Goal: Navigation & Orientation: Locate item on page

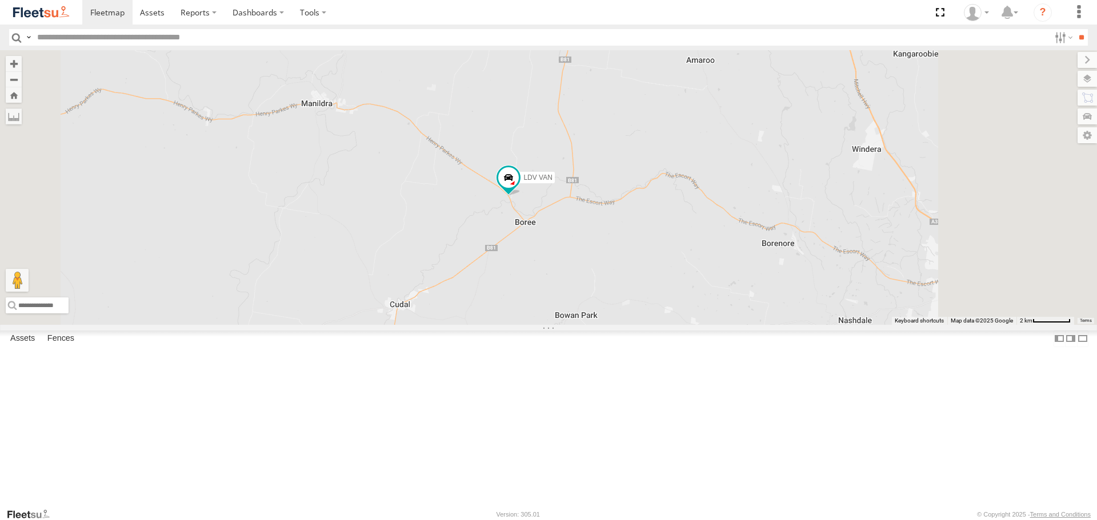
drag, startPoint x: 820, startPoint y: 159, endPoint x: 784, endPoint y: 323, distance: 167.7
click at [784, 323] on div "LDV VAN Ford Transit 2019" at bounding box center [548, 187] width 1097 height 274
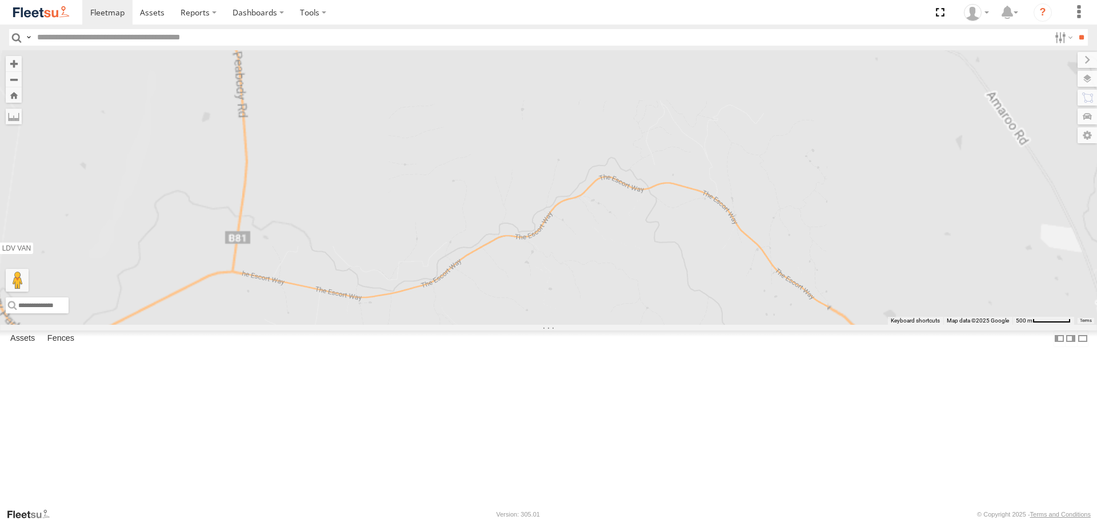
drag, startPoint x: 640, startPoint y: 246, endPoint x: 834, endPoint y: 198, distance: 200.2
click at [825, 201] on div "LDV VAN Ford Transit 2019" at bounding box center [548, 187] width 1097 height 274
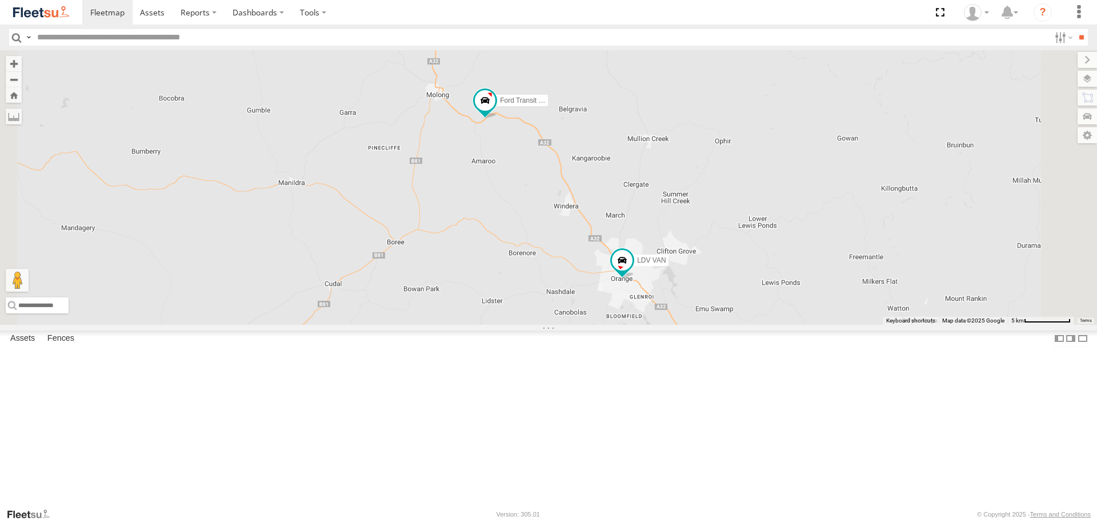
drag, startPoint x: 744, startPoint y: 380, endPoint x: 625, endPoint y: 276, distance: 157.0
click at [625, 276] on div "LDV VAN Ford Transit 2019" at bounding box center [548, 187] width 1097 height 274
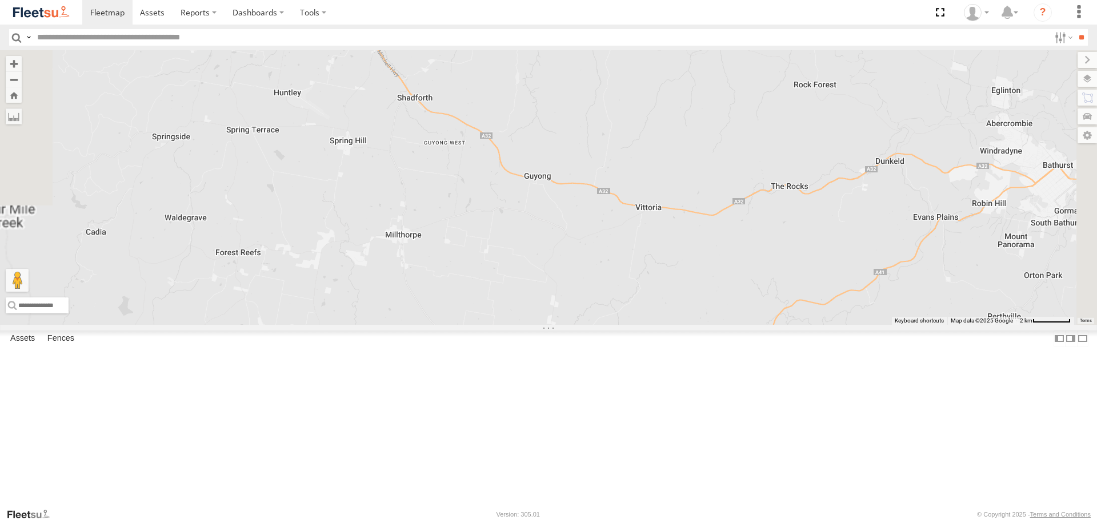
drag, startPoint x: 588, startPoint y: 159, endPoint x: 661, endPoint y: 271, distance: 133.7
click at [661, 271] on div "LDV VAN Ford Transit 2019" at bounding box center [548, 187] width 1097 height 274
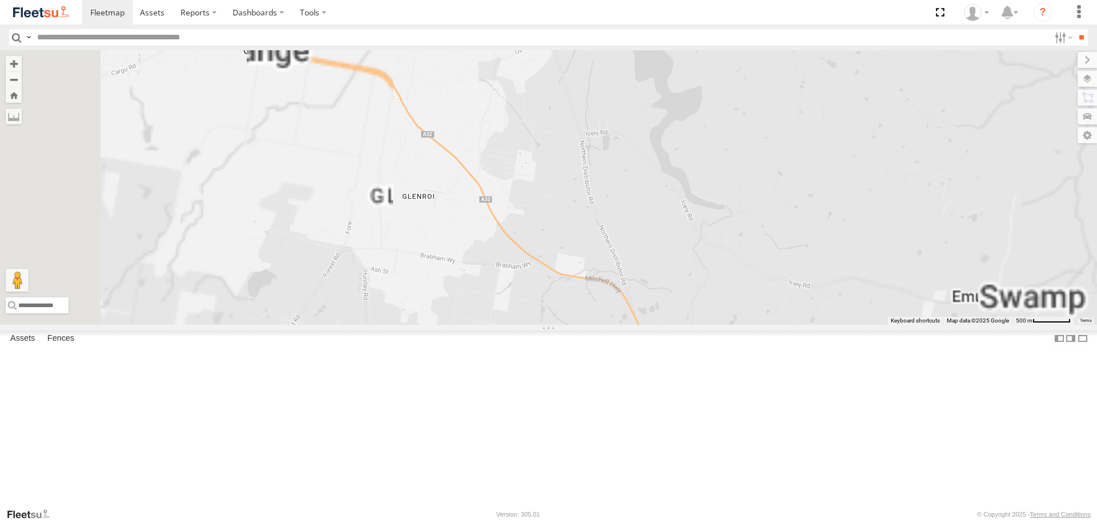
drag, startPoint x: 444, startPoint y: 158, endPoint x: 488, endPoint y: 234, distance: 87.8
click at [488, 234] on div "LDV VAN Ford Transit 2019" at bounding box center [548, 187] width 1097 height 274
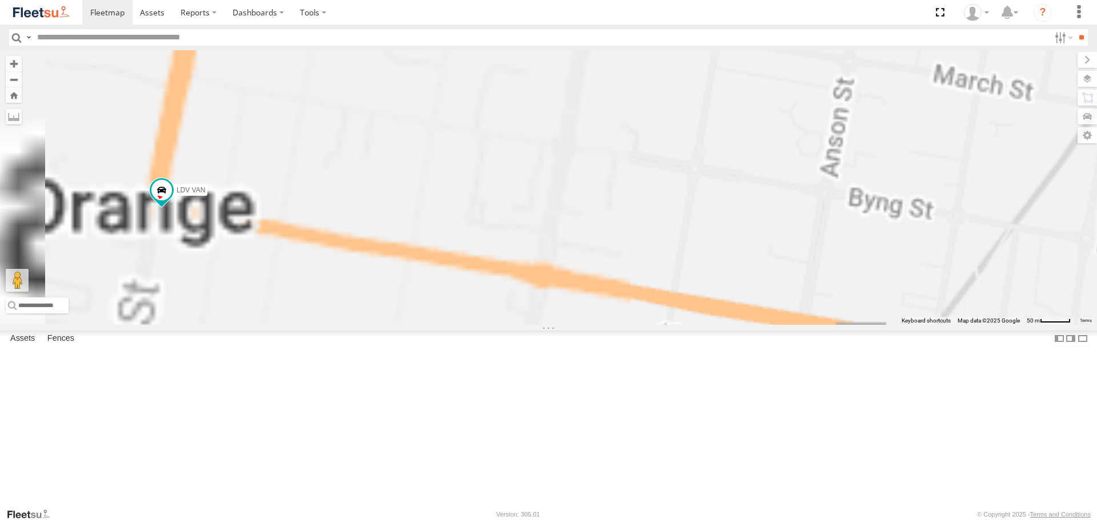
drag, startPoint x: 479, startPoint y: 231, endPoint x: 682, endPoint y: 186, distance: 208.1
click at [676, 190] on div "LDV VAN Ford Transit 2019" at bounding box center [548, 187] width 1097 height 274
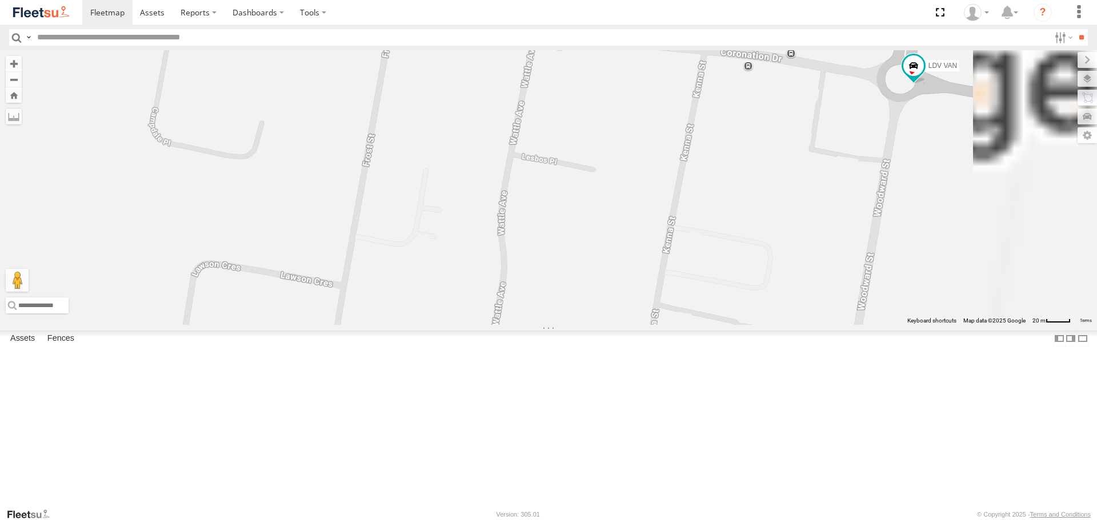
drag, startPoint x: 1022, startPoint y: 166, endPoint x: 651, endPoint y: 209, distance: 373.2
click at [651, 209] on div "LDV VAN Ford Transit 2019" at bounding box center [548, 187] width 1097 height 274
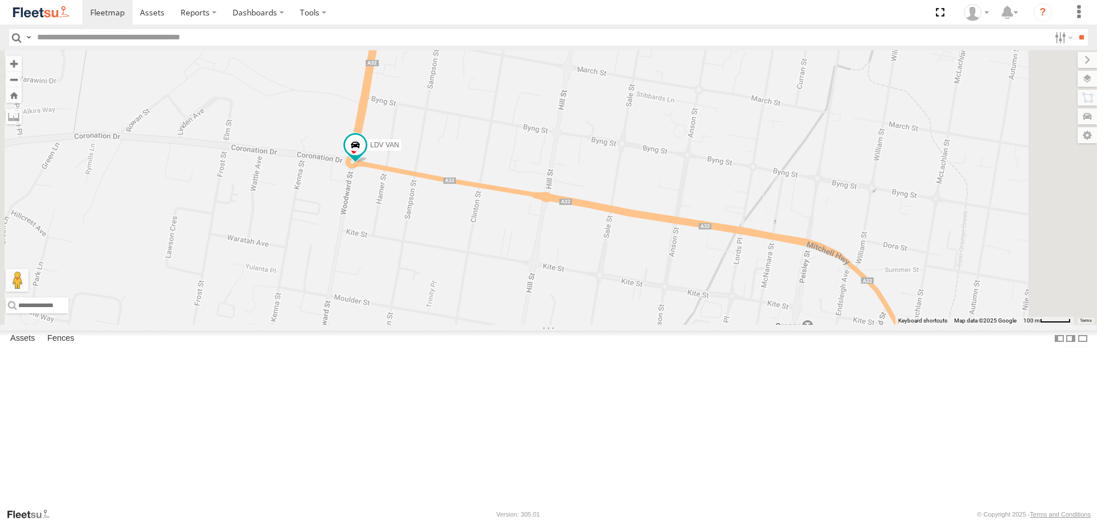
drag, startPoint x: 712, startPoint y: 57, endPoint x: 657, endPoint y: 157, distance: 114.2
click at [657, 157] on div "LDV VAN Ford Transit 2019" at bounding box center [548, 187] width 1097 height 274
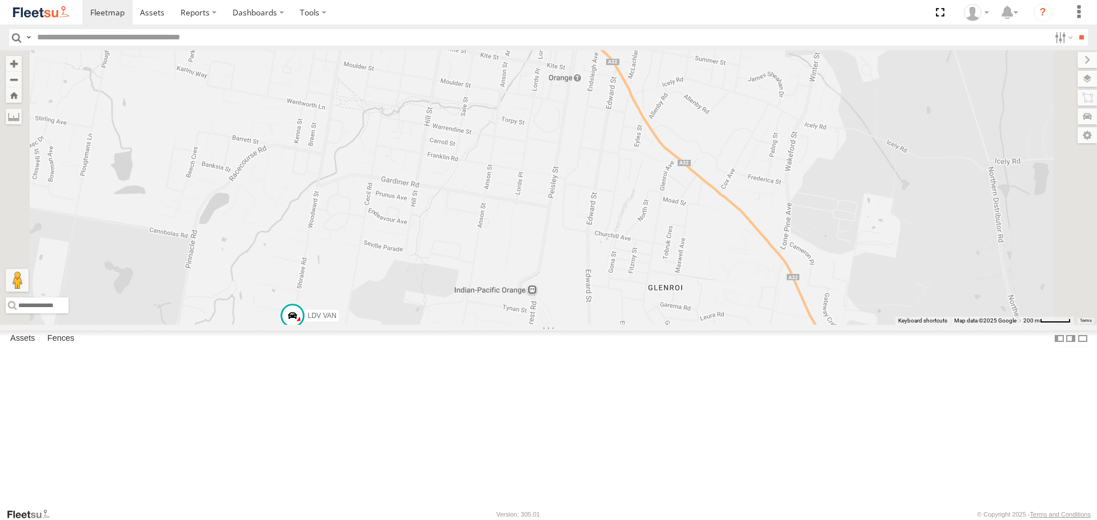
drag, startPoint x: 510, startPoint y: 383, endPoint x: 512, endPoint y: 279, distance: 103.4
click at [512, 280] on div "LDV VAN Ford Transit 2019" at bounding box center [548, 187] width 1097 height 274
